Goal: Find specific page/section: Find specific page/section

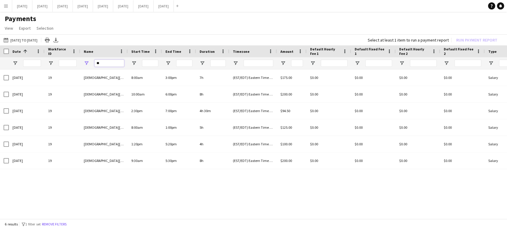
click at [102, 61] on input "**" at bounding box center [109, 63] width 30 height 7
type input "*"
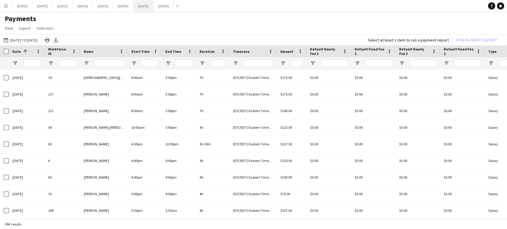
click at [154, 8] on button "[DATE] Close" at bounding box center [143, 6] width 20 height 12
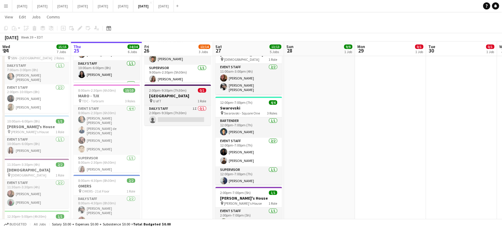
click at [184, 95] on h3 "[GEOGRAPHIC_DATA]" at bounding box center [177, 95] width 67 height 5
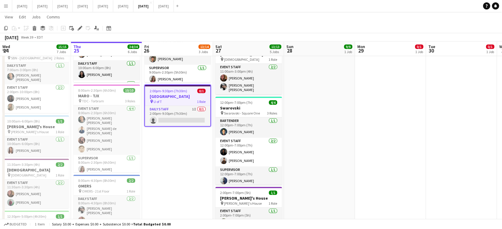
click at [456, 129] on app-date-cell "8:00am-4:00pm (8h) 0/1 OMERS pin OMERS - 21st Floor 1 Role Daily Staff 0/1 8:00…" at bounding box center [461, 160] width 71 height 516
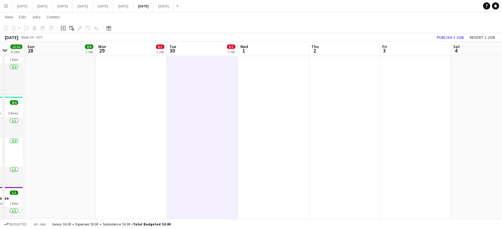
scroll to position [0, 181]
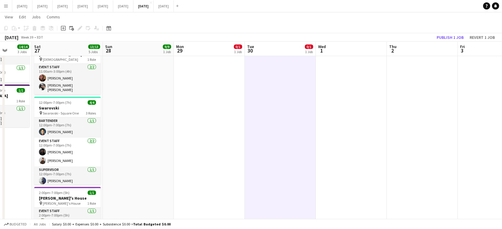
drag, startPoint x: 400, startPoint y: 147, endPoint x: 219, endPoint y: 160, distance: 181.7
click at [219, 160] on app-calendar-viewport "Wed 24 15/15 7 Jobs Thu 25 34/34 6 Jobs Fri 26 14/14 3 Jobs Sat 27 13/13 5 Jobs…" at bounding box center [251, 137] width 502 height 559
click at [174, 9] on button "[DATE] Close" at bounding box center [164, 6] width 20 height 12
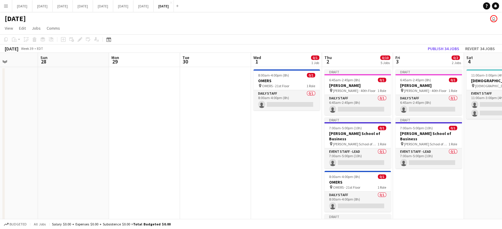
scroll to position [0, 166]
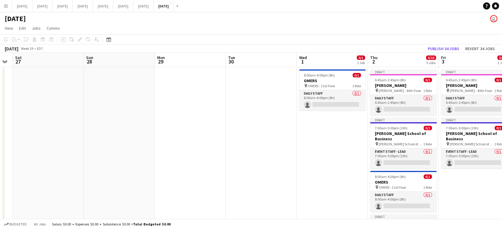
drag, startPoint x: 425, startPoint y: 135, endPoint x: 123, endPoint y: 162, distance: 303.1
click at [117, 170] on app-calendar-viewport "Wed 24 Thu 25 Fri 26 Sat 27 Sun 28 Mon 29 Tue 30 Wed 1 0/1 1 Job Thu 2 0/10 5 J…" at bounding box center [251, 210] width 502 height 315
